Goal: Task Accomplishment & Management: Complete application form

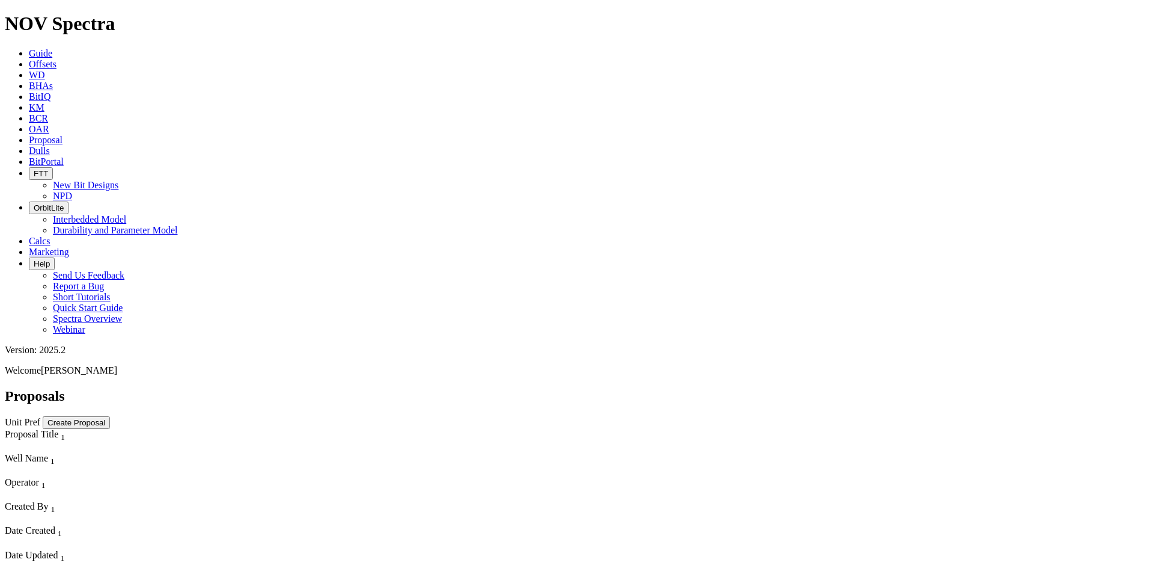
scroll to position [5906, 0]
select select "field"
select select "location"
select select "province"
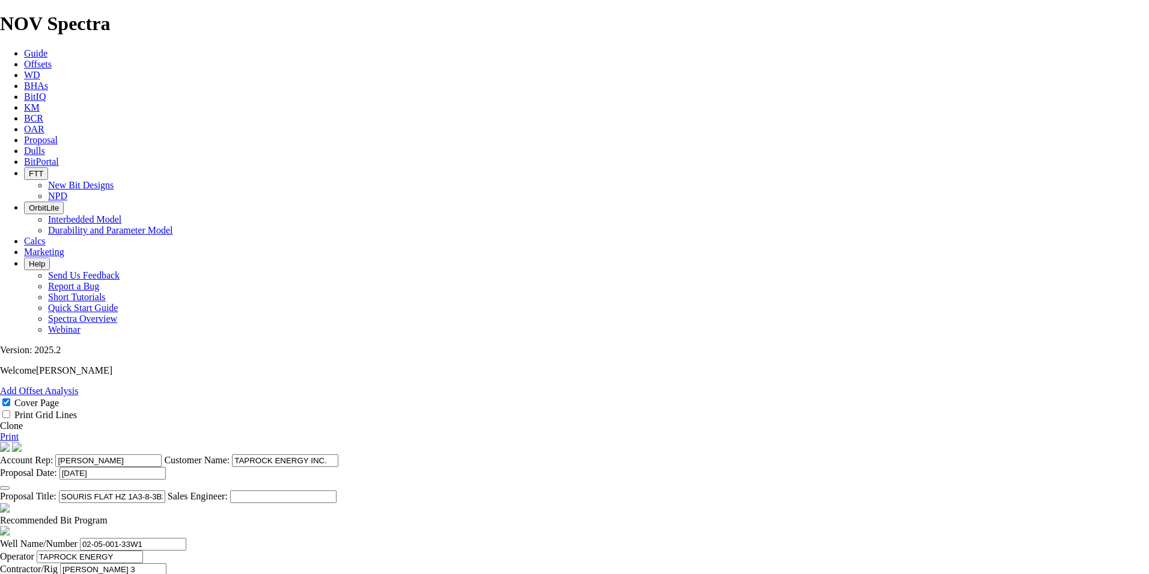
click at [23, 420] on link "Clone" at bounding box center [11, 425] width 23 height 10
select select "field"
select select "location"
select select "province"
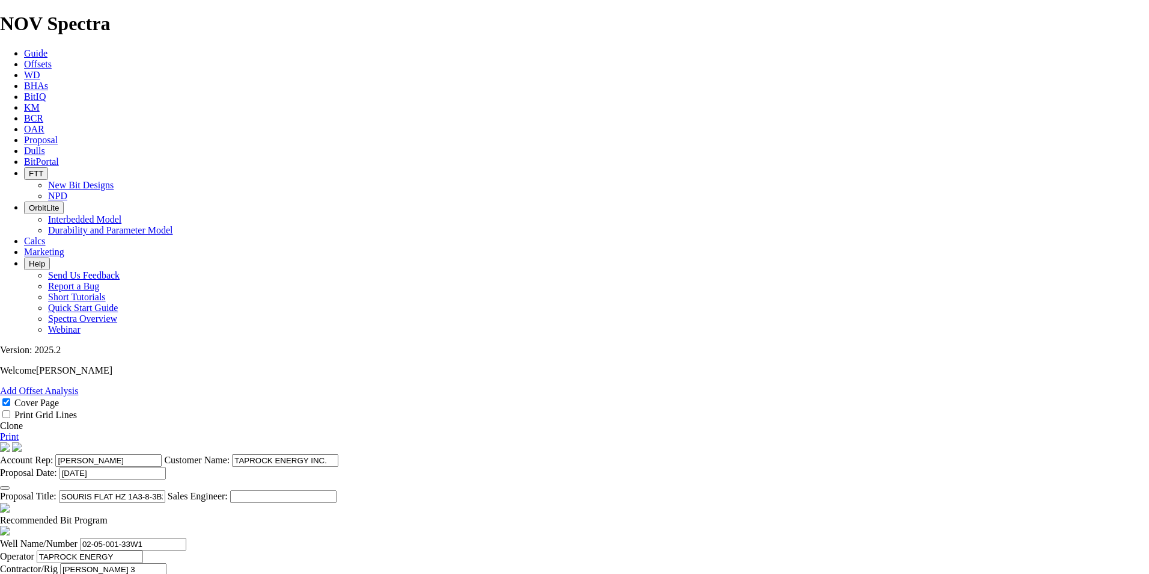
drag, startPoint x: 614, startPoint y: 121, endPoint x: 526, endPoint y: 114, distance: 88.7
click at [526, 442] on section "Account Rep: [PERSON_NAME] Customer Name: TAPROCK ENERGY INC. Proposal Date: [D…" at bounding box center [574, 472] width 1149 height 61
type input "[PERSON_NAME]"
click at [10, 486] on button "button" at bounding box center [5, 488] width 10 height 4
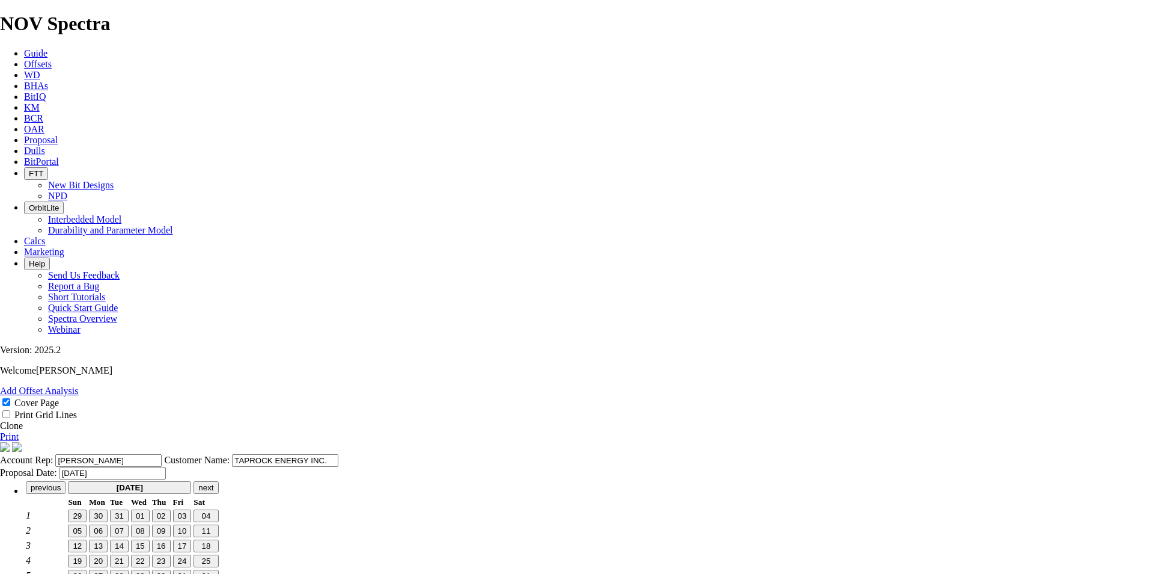
scroll to position [0, 0]
type input "[DATE]"
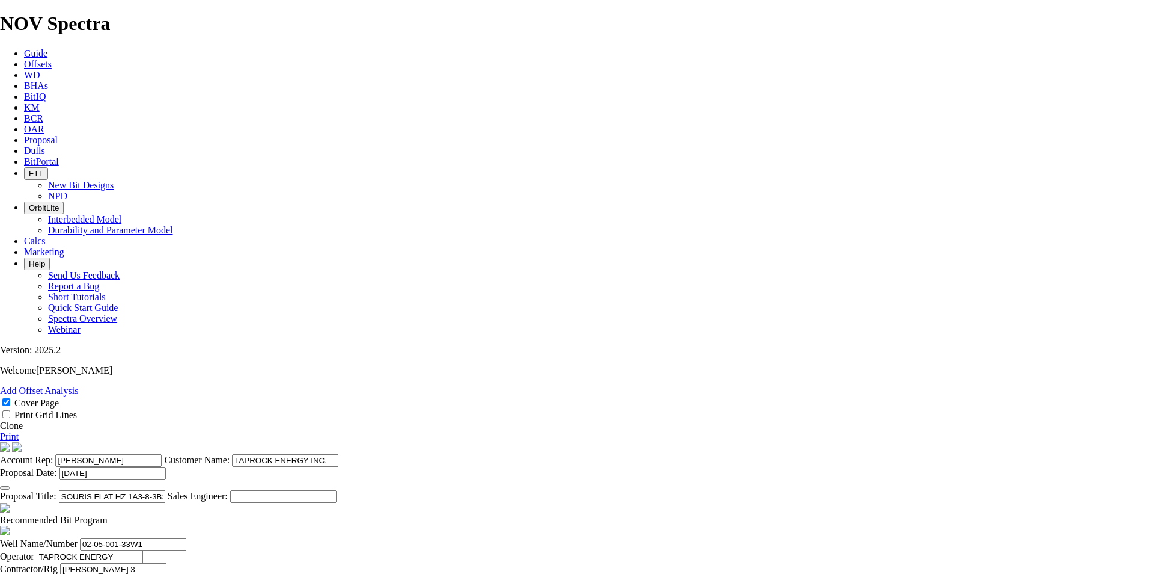
drag, startPoint x: 642, startPoint y: 457, endPoint x: 560, endPoint y: 458, distance: 82.4
click at [165, 490] on input "SOURIS FLAT HZ 1A3-8-3B2-5-001-33W1" at bounding box center [112, 496] width 106 height 13
type input "SOURIS FLAT HZ 4D16-7-3A1-17-1-33W1"
click at [108, 515] on span at bounding box center [108, 520] width 0 height 10
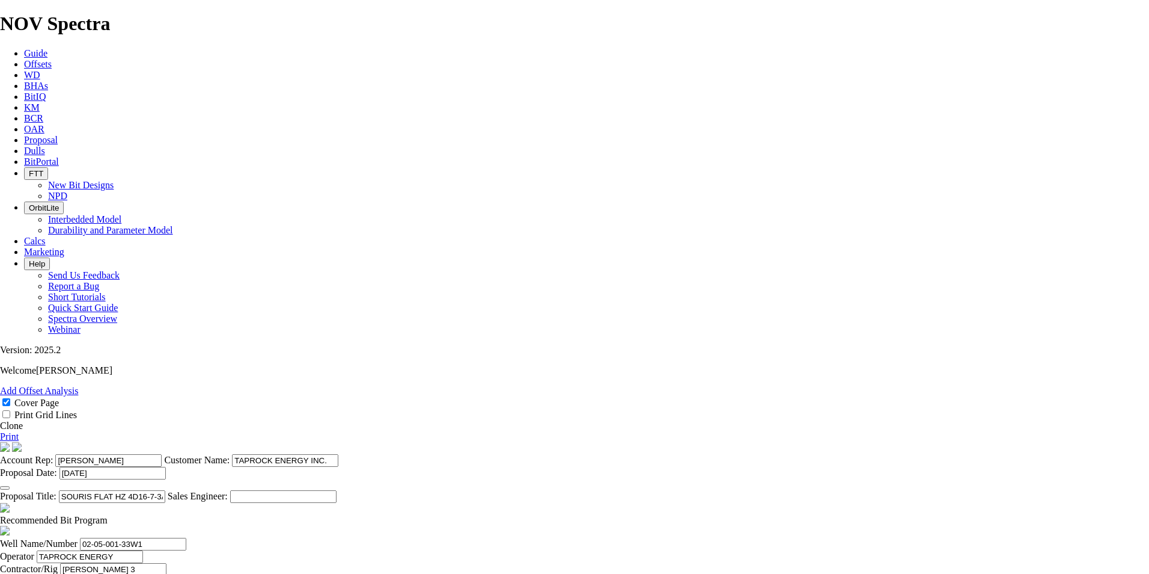
checkbox input "false"
click at [186, 537] on input "02-05-001-33W1" at bounding box center [133, 543] width 106 height 13
drag, startPoint x: 345, startPoint y: 266, endPoint x: 231, endPoint y: 256, distance: 114.7
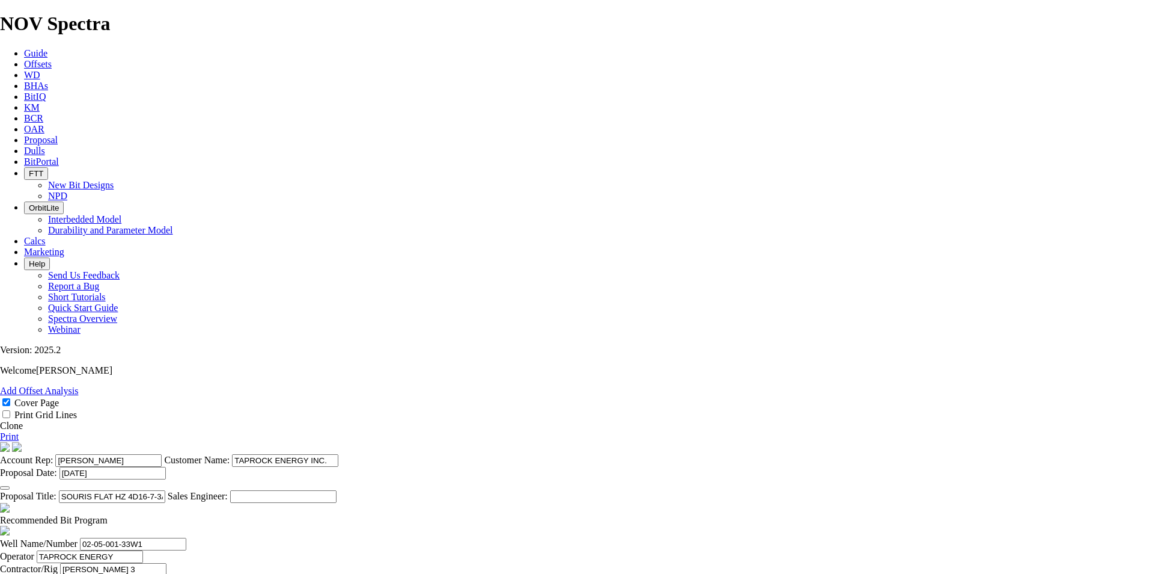
type input "01-17-001-33W1"
drag, startPoint x: 767, startPoint y: 265, endPoint x: 706, endPoint y: 266, distance: 61.3
type input "16-07-001-33W1"
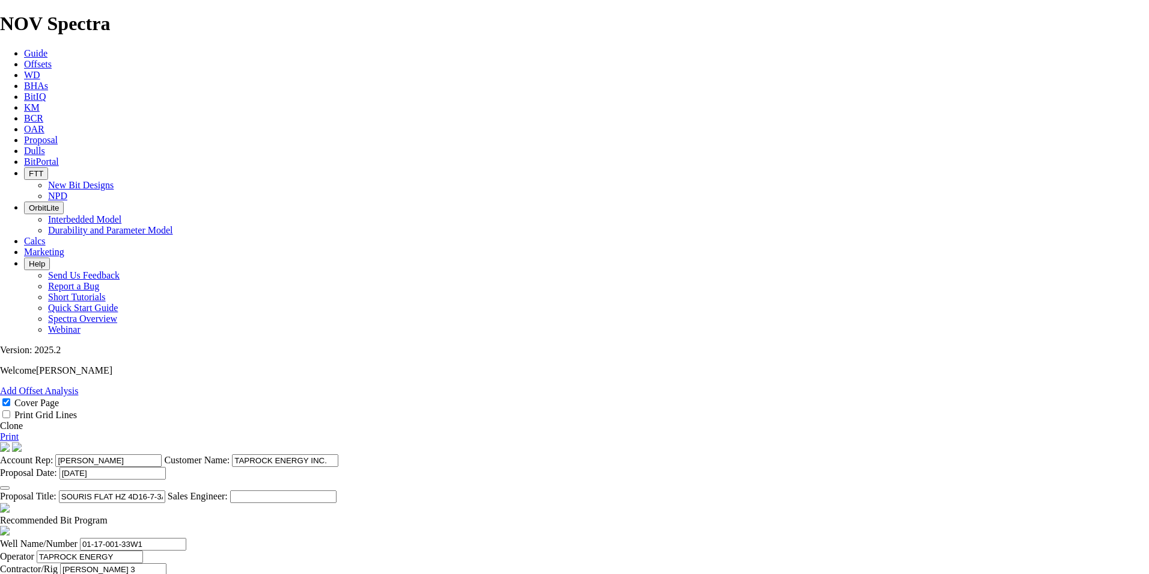
type input "[DATE]"
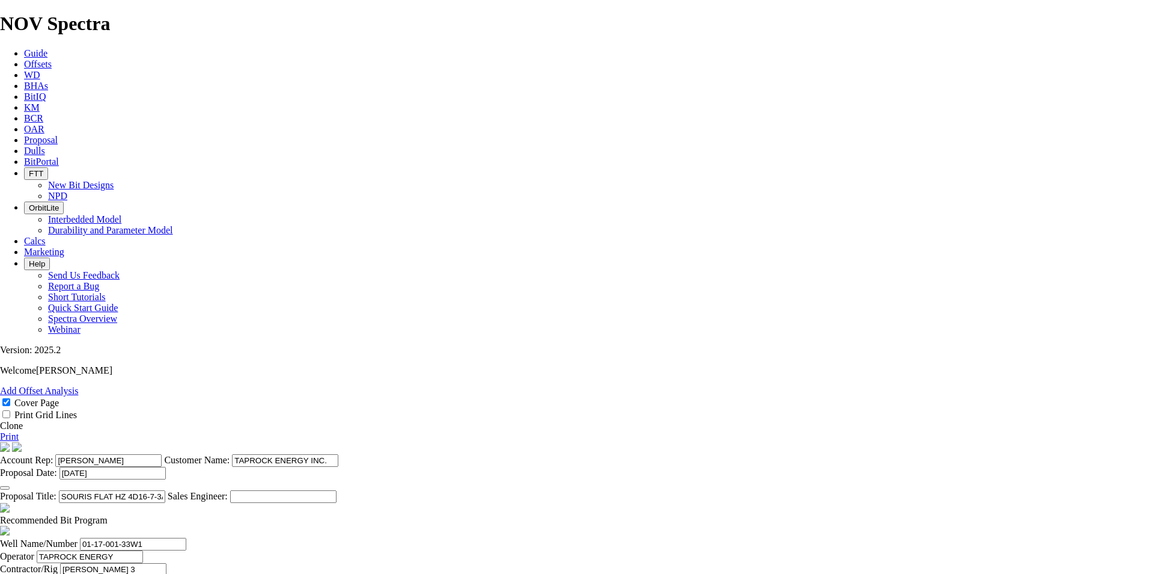
type input "[DATE]"
drag, startPoint x: 453, startPoint y: 410, endPoint x: 429, endPoint y: 414, distance: 23.8
type input "TKC63-D1"
drag, startPoint x: 340, startPoint y: 467, endPoint x: 322, endPoint y: 467, distance: 18.6
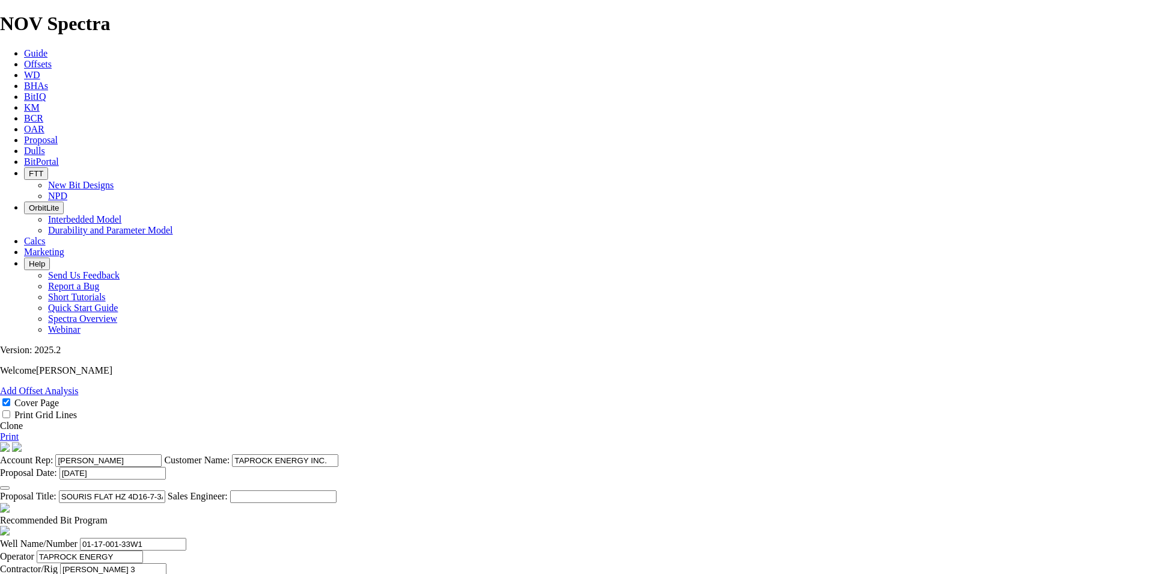
type textarea "A 159mm TKC53-A1 IS AVAILABLE AS AN OPTION IN THE LATERAL FOR $5,500 IF NOV BIT…"
drag, startPoint x: 435, startPoint y: 294, endPoint x: 358, endPoint y: 278, distance: 78.6
type input "[PERSON_NAME]"
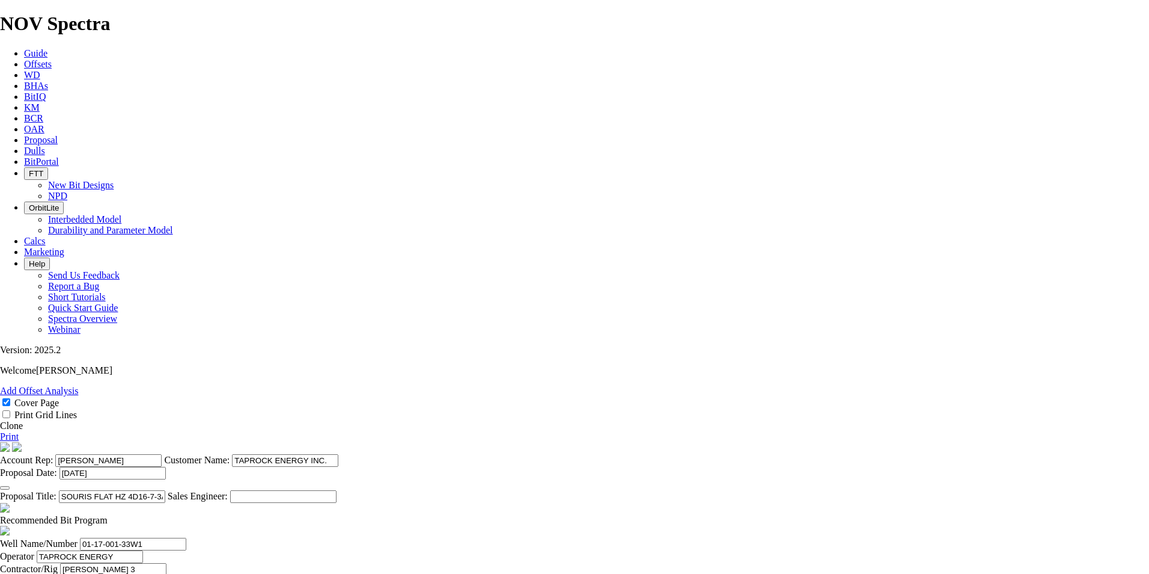
scroll to position [271, 0]
drag, startPoint x: 506, startPoint y: 378, endPoint x: 436, endPoint y: 371, distance: 70.7
paste input "[PHONE_NUMBER]"
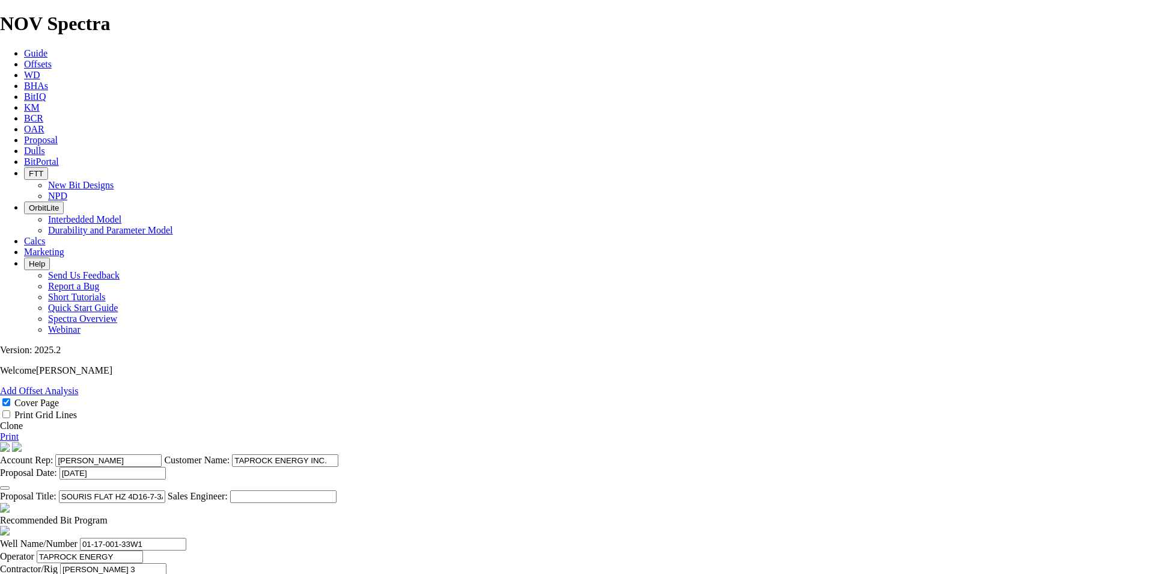
scroll to position [361, 0]
type input "[PHONE_NUMBER]"
click at [19, 431] on link "Print" at bounding box center [9, 436] width 19 height 10
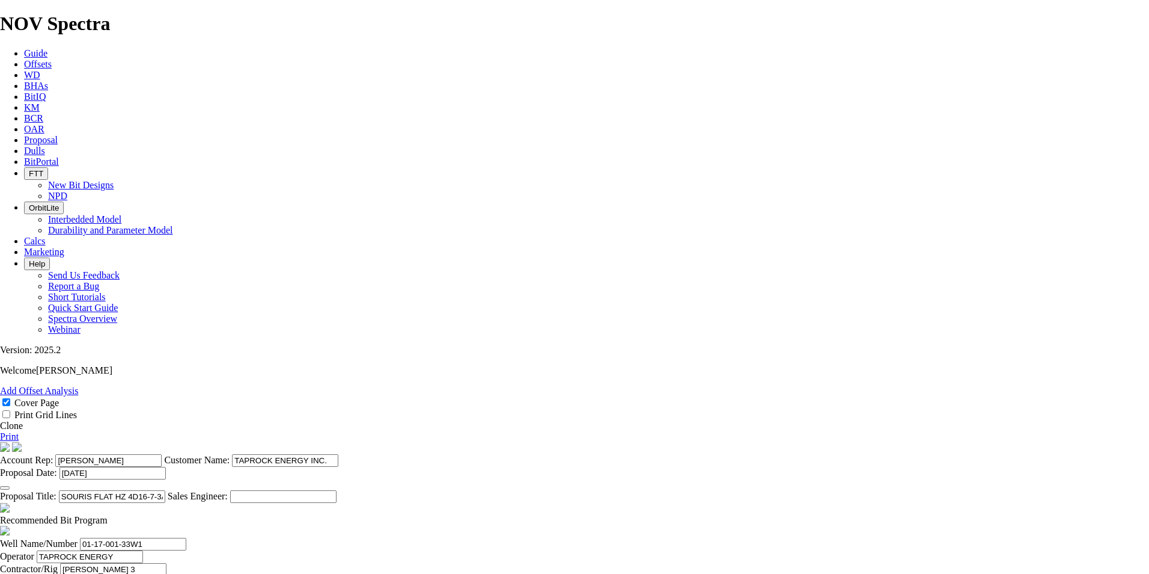
type input "1595"
type input "1425"
drag, startPoint x: 616, startPoint y: 379, endPoint x: 697, endPoint y: 384, distance: 81.9
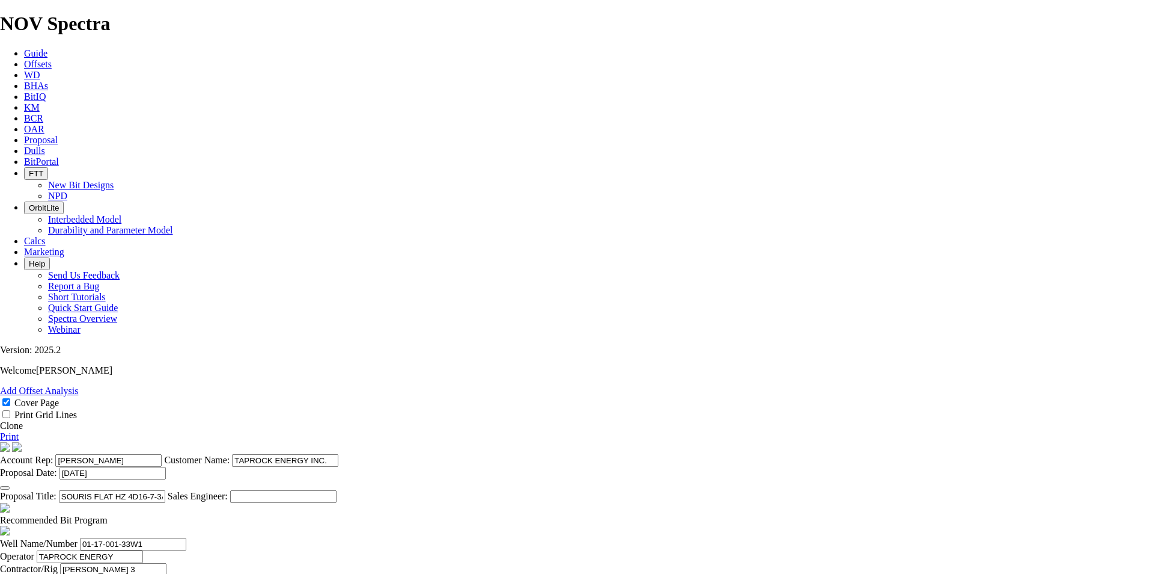
scroll to position [0, 0]
type input "25.909"
drag, startPoint x: 502, startPoint y: 409, endPoint x: 491, endPoint y: 411, distance: 11.0
type input "2983"
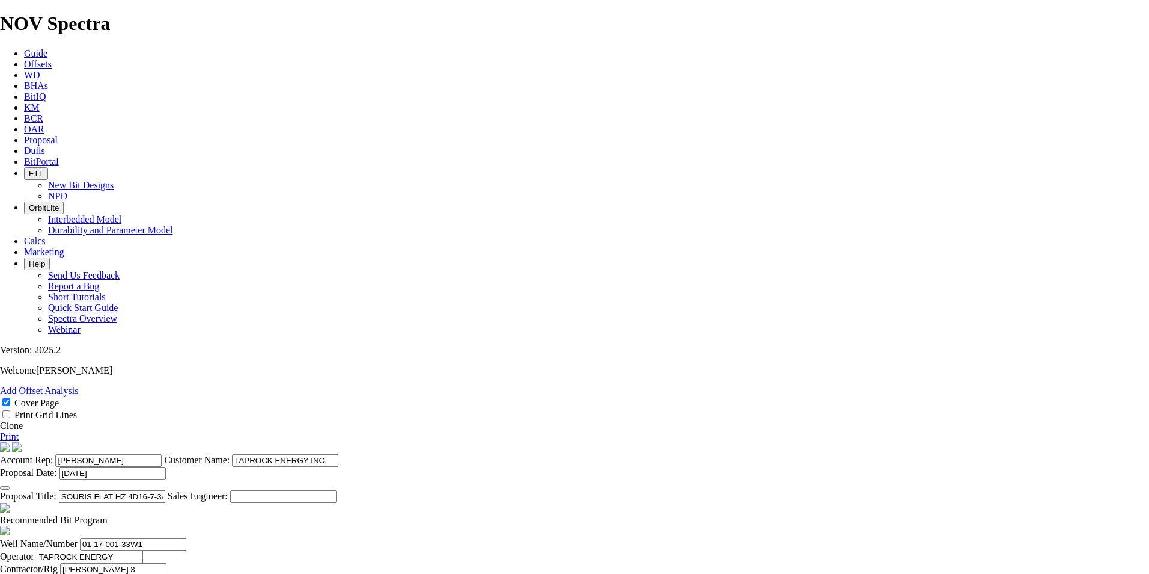
type input "1388"
drag, startPoint x: 615, startPoint y: 405, endPoint x: 742, endPoint y: 417, distance: 127.4
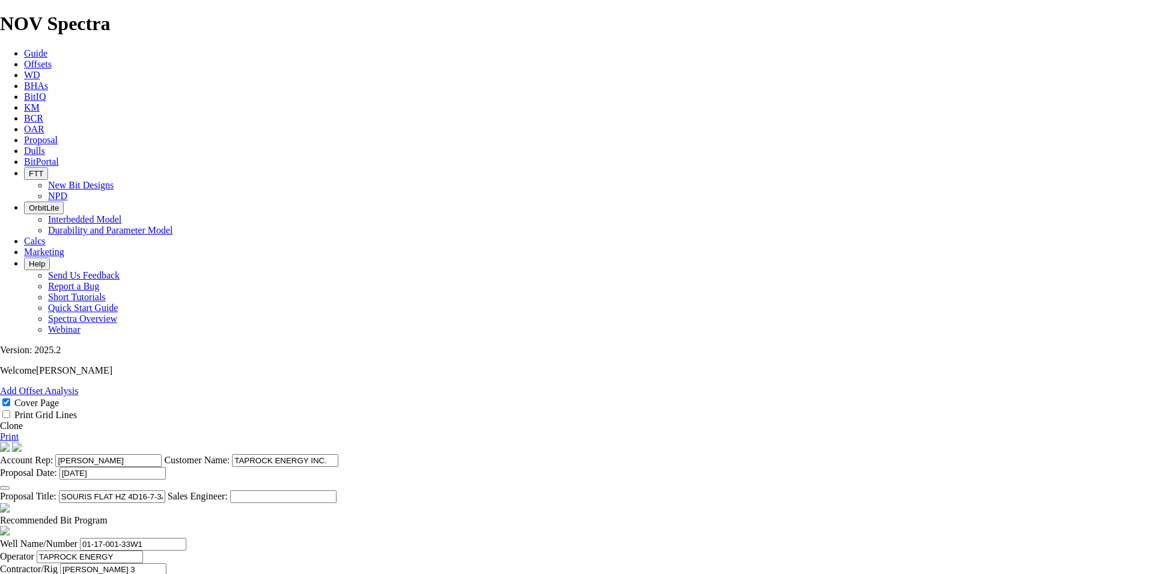
type input "23.133"
click at [19, 431] on link "Print" at bounding box center [9, 436] width 19 height 10
